Goal: Use online tool/utility: Utilize a website feature to perform a specific function

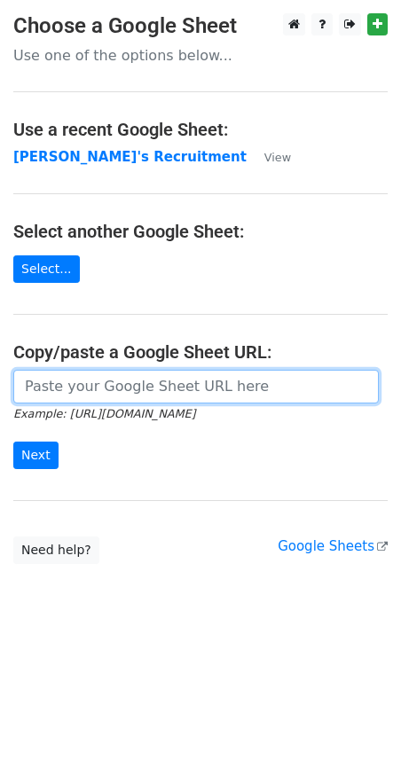
click at [85, 393] on input "url" at bounding box center [195, 387] width 365 height 34
click at [82, 392] on input "url" at bounding box center [195, 387] width 365 height 34
paste input "https://docs.google.com/spreadsheets/d/1Cr9APMfEyBzomlp0d5nIDRAmjV2mnvwC1MH092O…"
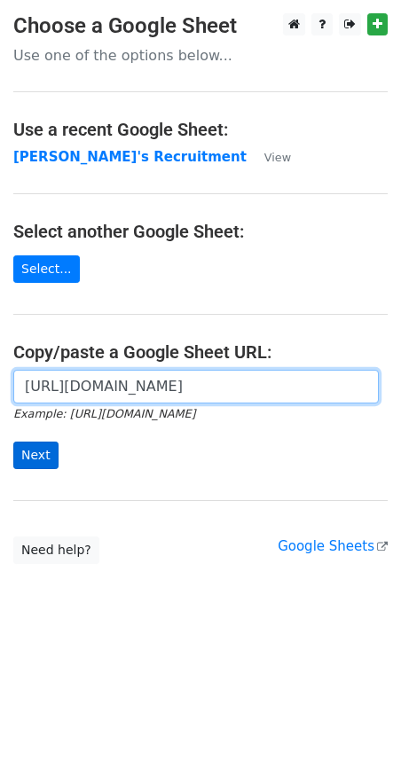
type input "https://docs.google.com/spreadsheets/d/1Cr9APMfEyBzomlp0d5nIDRAmjV2mnvwC1MH092O…"
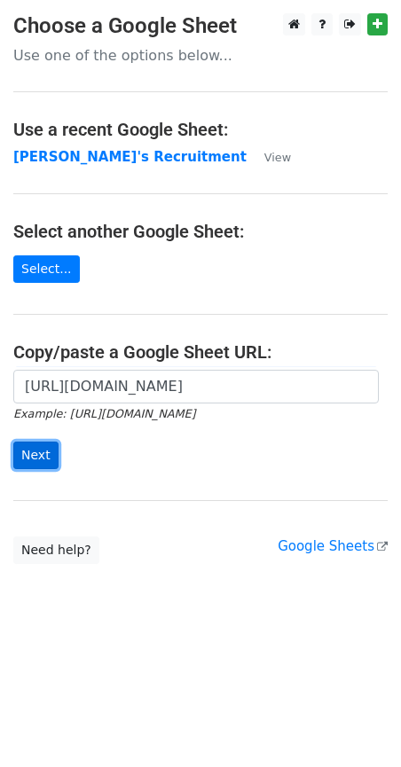
click at [30, 455] on input "Next" at bounding box center [35, 454] width 45 height 27
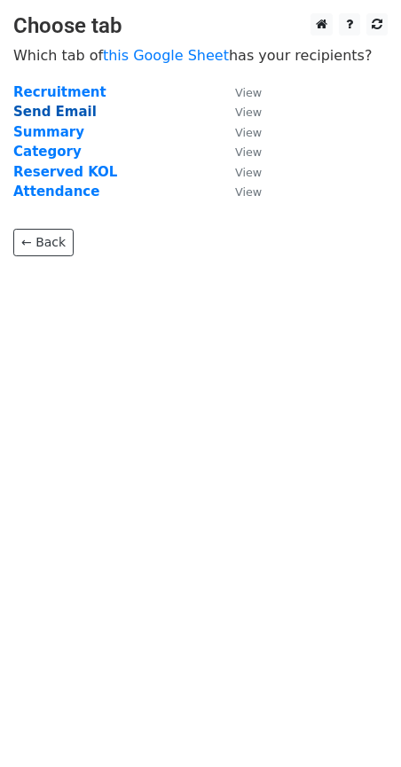
click at [61, 112] on strong "Send Email" at bounding box center [54, 112] width 83 height 16
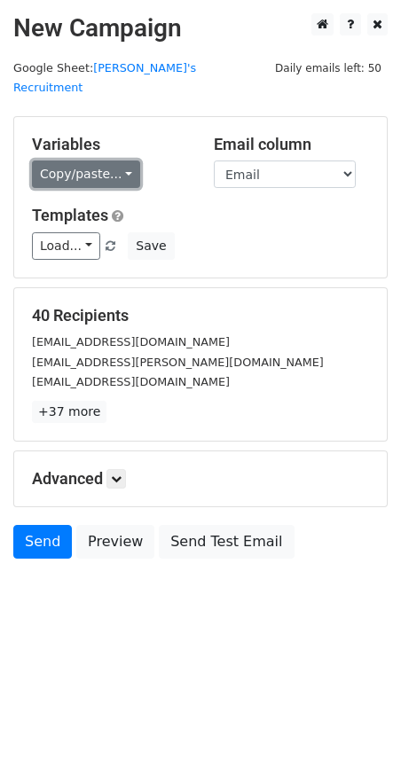
click at [129, 160] on link "Copy/paste..." at bounding box center [86, 173] width 108 height 27
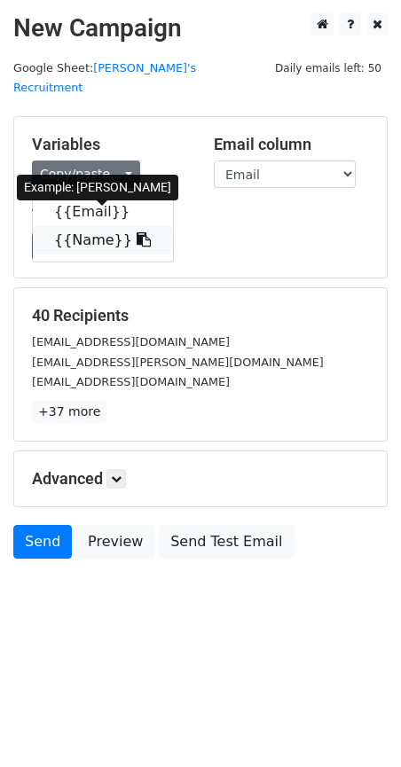
click at [136, 232] on icon at bounding box center [143, 239] width 14 height 14
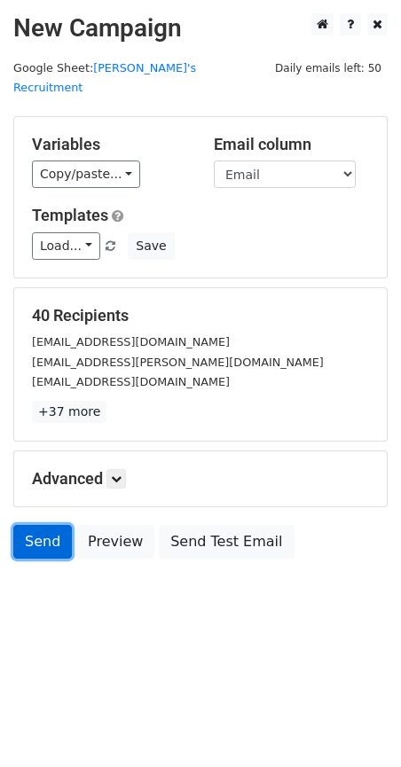
click at [24, 525] on link "Send" at bounding box center [42, 542] width 58 height 34
